Goal: Contribute content: Add original content to the website for others to see

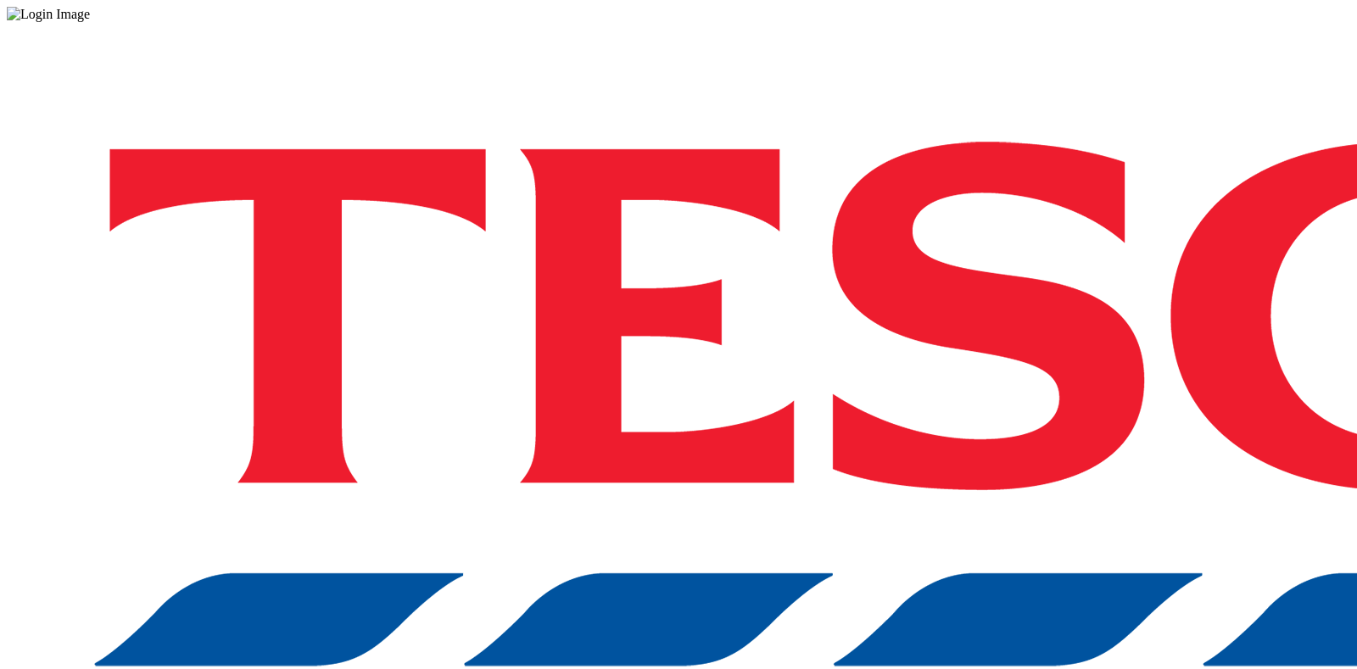
drag, startPoint x: 996, startPoint y: 389, endPoint x: 986, endPoint y: 381, distance: 12.6
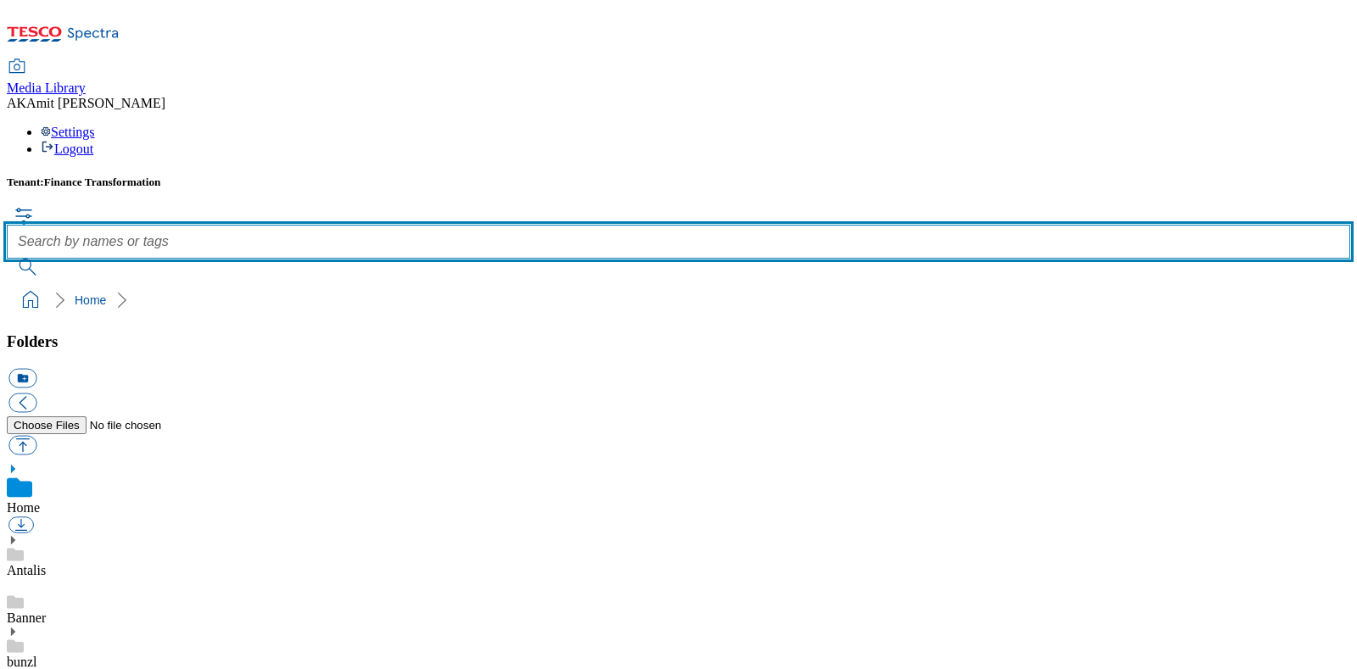
click at [636, 225] on input "text" at bounding box center [678, 242] width 1343 height 34
paste input "905060067"
type input "905060067"
click at [7, 259] on button "submit" at bounding box center [29, 267] width 44 height 17
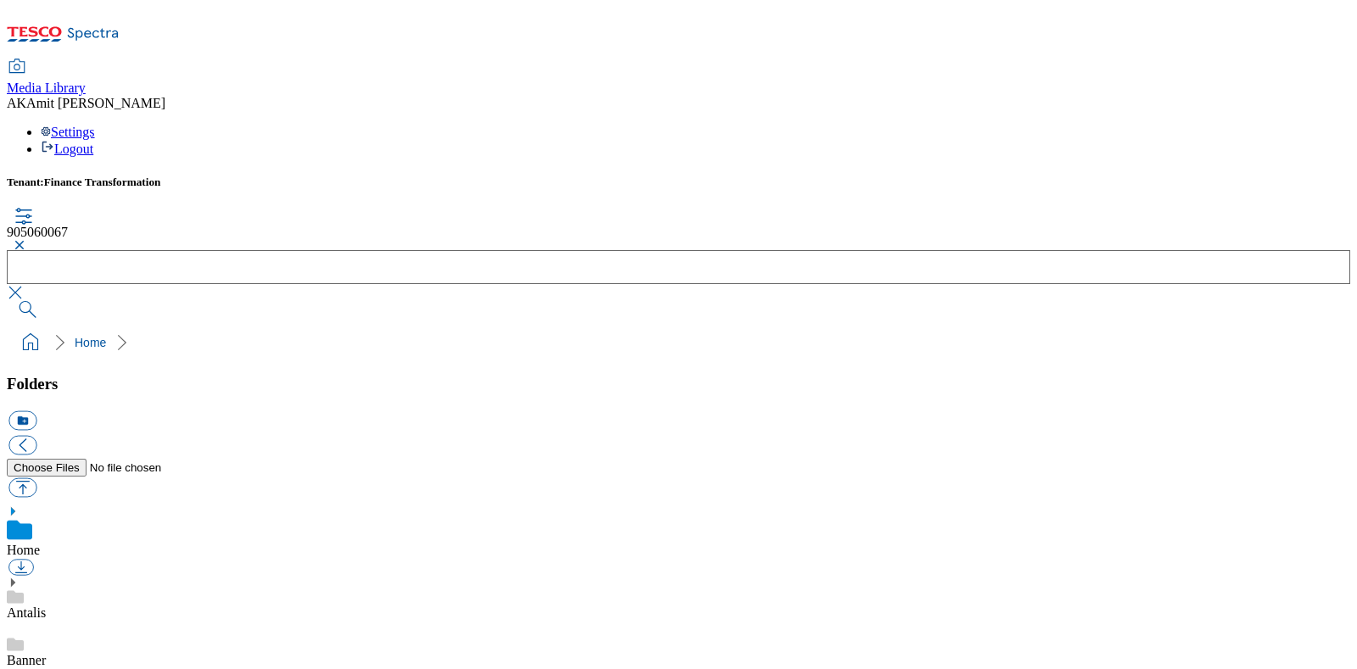
click at [27, 240] on button "button" at bounding box center [17, 245] width 20 height 10
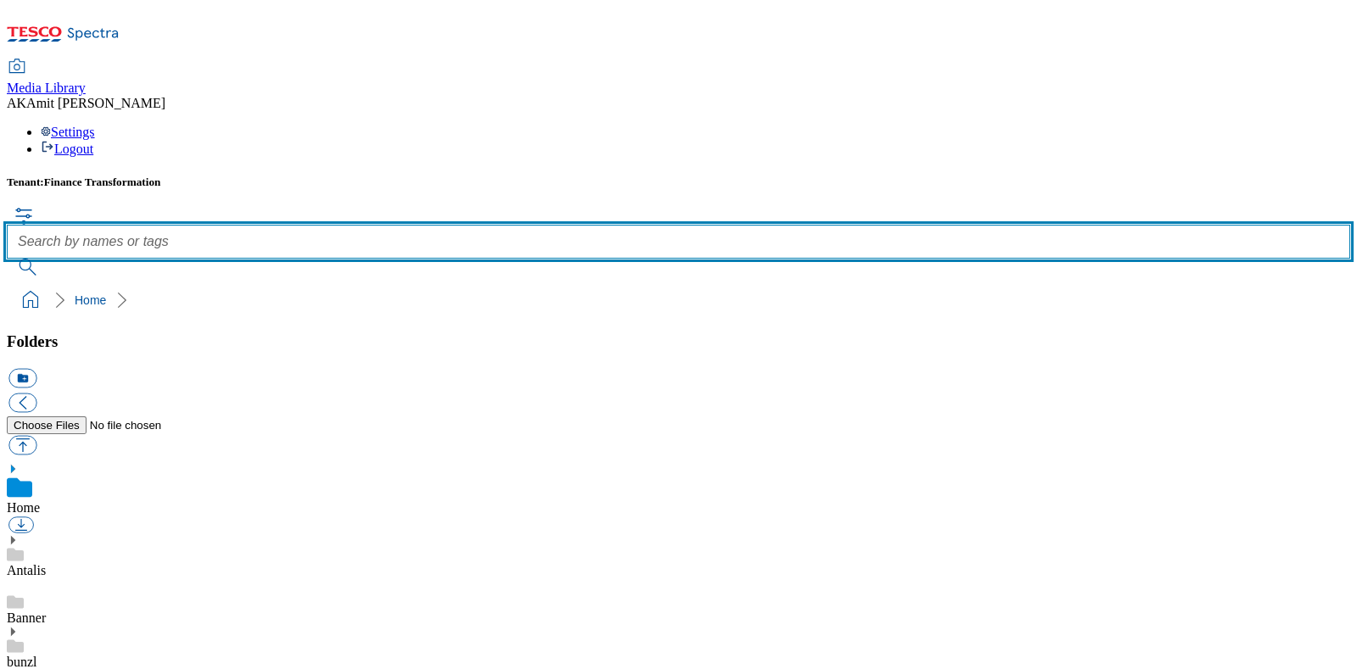
click at [606, 225] on input "text" at bounding box center [678, 242] width 1343 height 34
paste input "905060067"
type input "905060067"
click at [7, 259] on button "submit" at bounding box center [29, 267] width 44 height 17
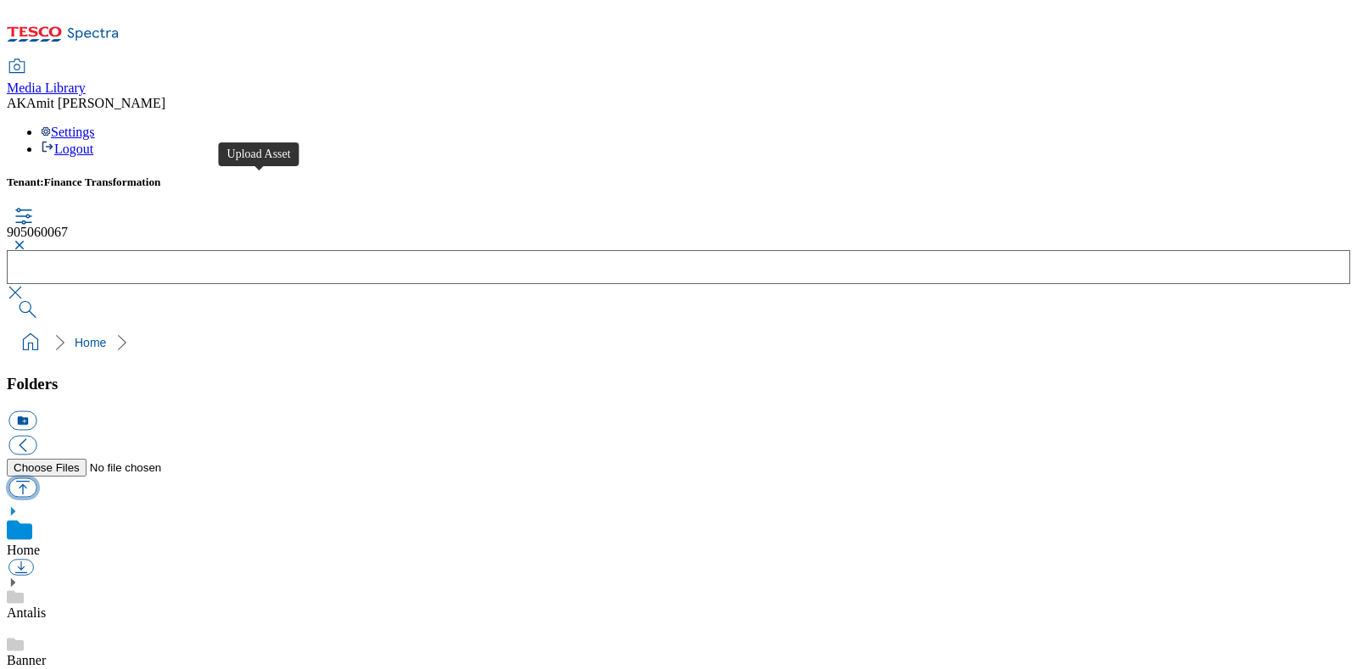
click at [36, 477] on button "button" at bounding box center [22, 487] width 28 height 20
type input "C:\fakepath\905060046.jpg"
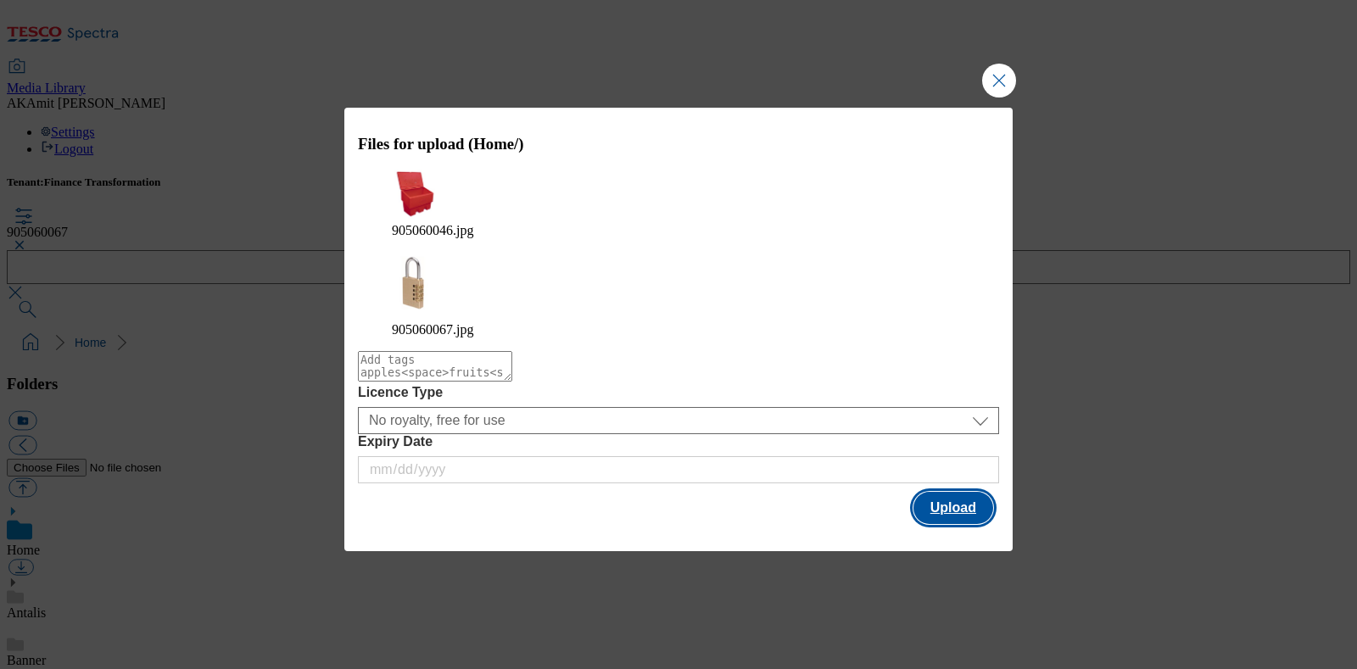
click at [969, 492] on button "Upload" at bounding box center [953, 508] width 80 height 32
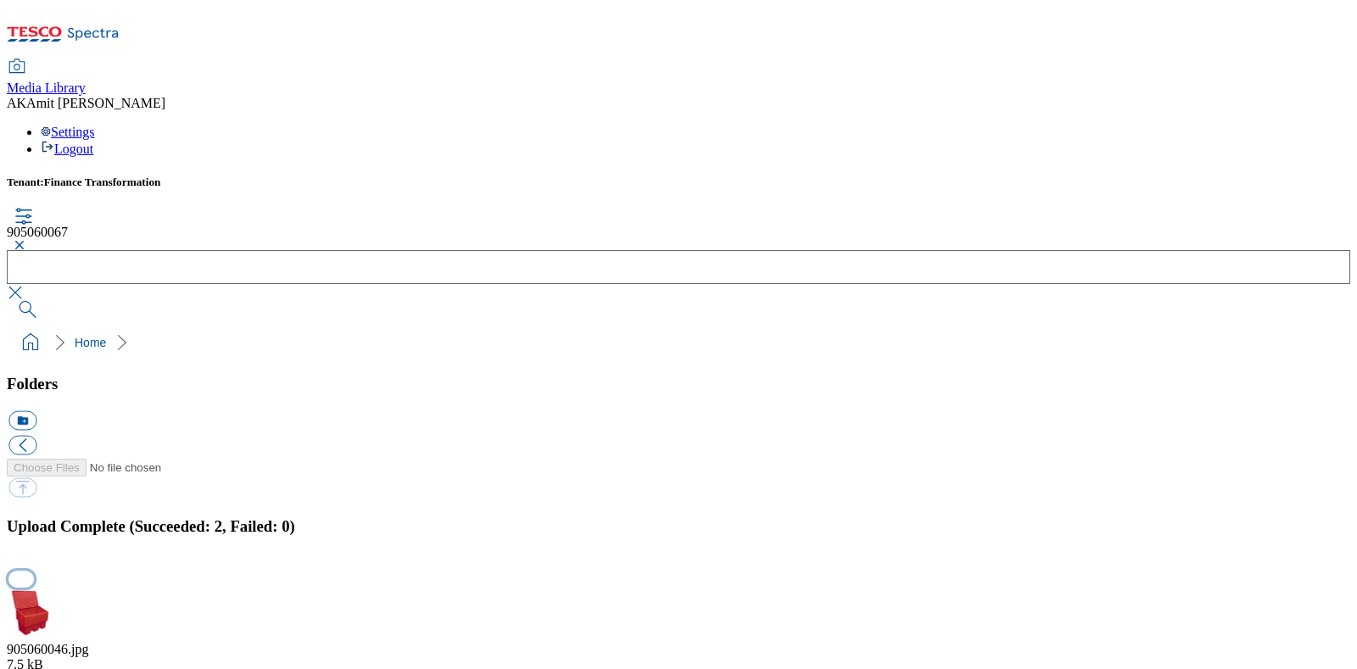
click at [34, 572] on button "button" at bounding box center [20, 580] width 25 height 16
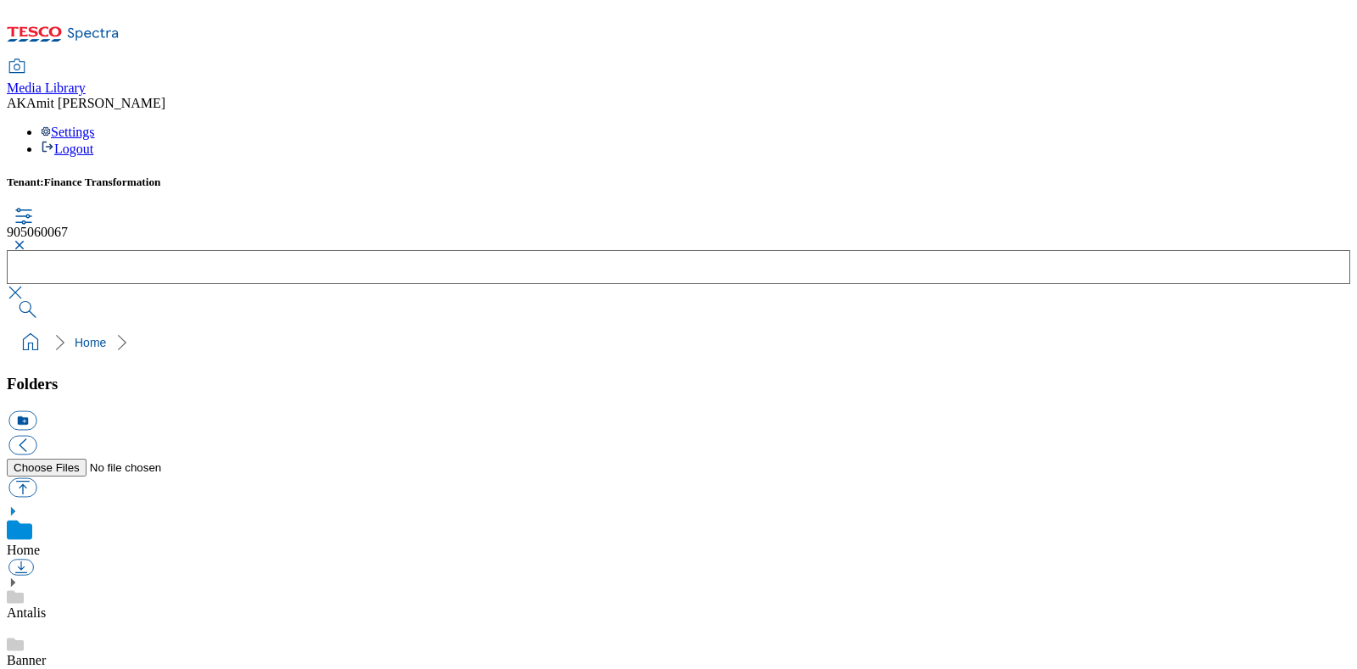
click at [27, 240] on button "button" at bounding box center [17, 245] width 20 height 10
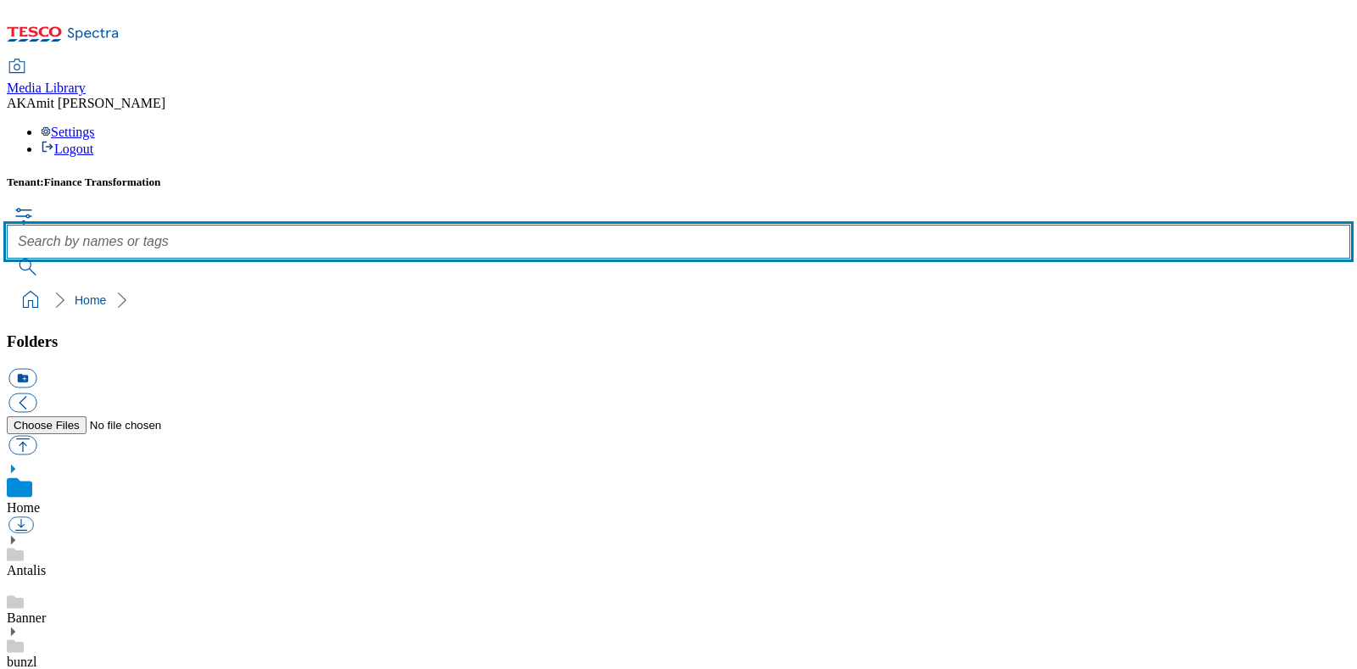
click at [551, 225] on input "text" at bounding box center [678, 242] width 1343 height 34
paste input "905060067"
type input "905060067"
click at [7, 259] on button "submit" at bounding box center [29, 267] width 44 height 17
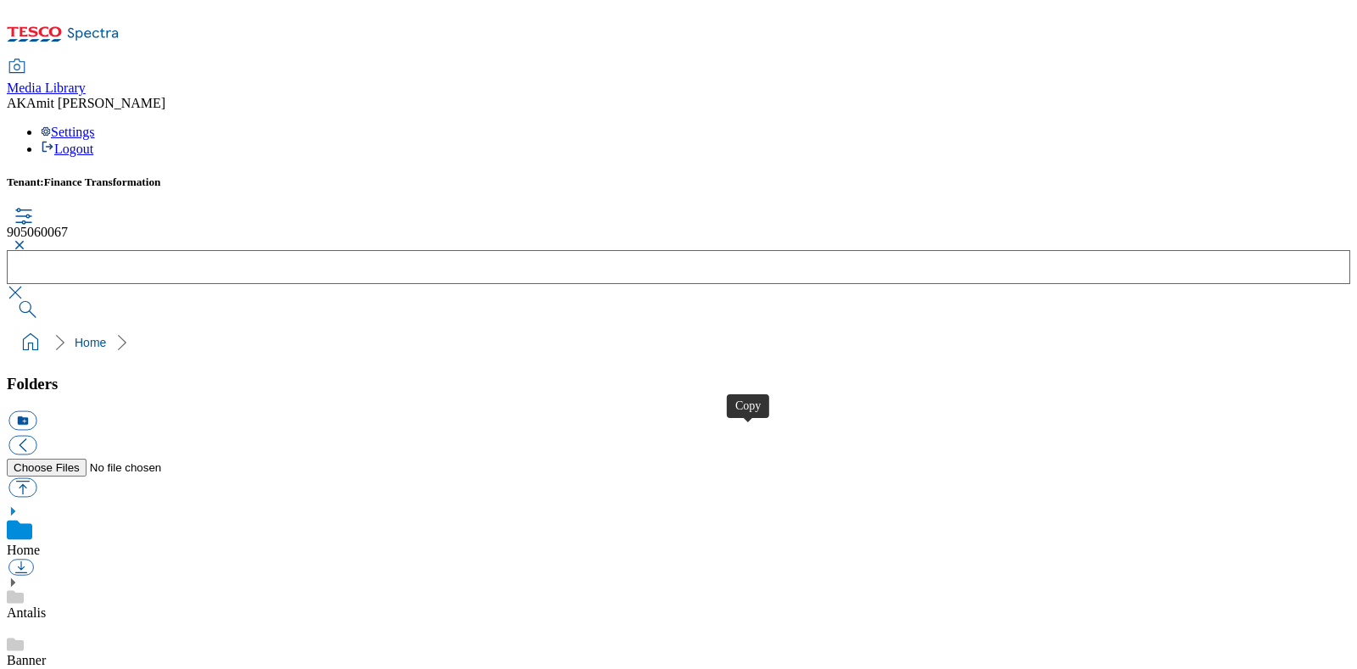
click at [27, 240] on button "button" at bounding box center [17, 245] width 20 height 10
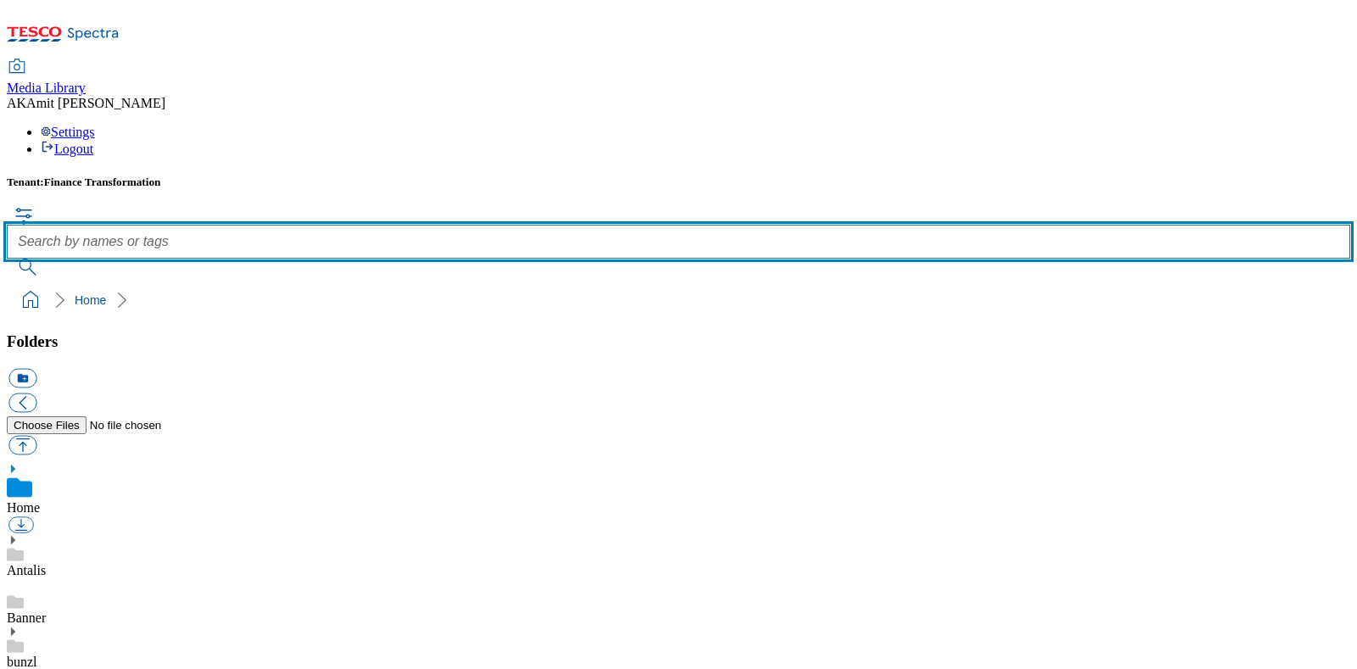
click at [551, 225] on input "text" at bounding box center [678, 242] width 1343 height 34
paste input "905060046"
type input "905060046"
click at [7, 259] on button "submit" at bounding box center [29, 267] width 44 height 17
